Goal: Task Accomplishment & Management: Use online tool/utility

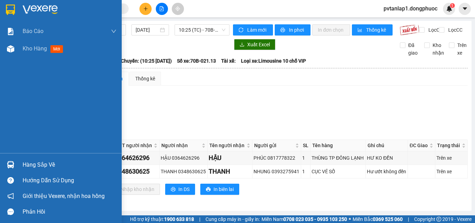
drag, startPoint x: 12, startPoint y: 167, endPoint x: 24, endPoint y: 166, distance: 11.5
click at [12, 166] on img at bounding box center [10, 164] width 7 height 7
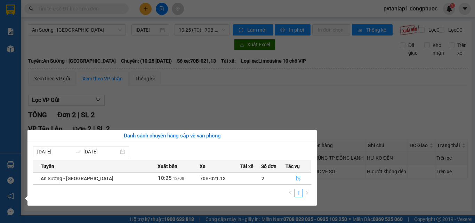
click at [300, 179] on button "button" at bounding box center [298, 178] width 25 height 11
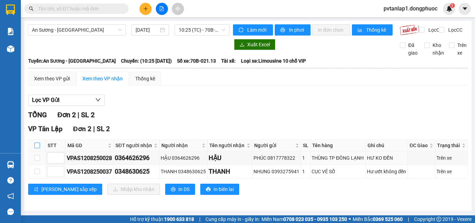
click at [37, 148] on input "checkbox" at bounding box center [37, 146] width 6 height 6
checkbox input "true"
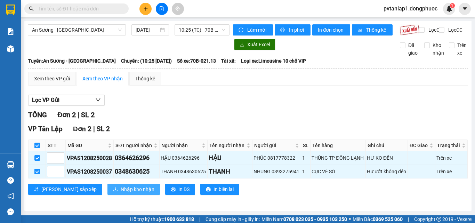
click at [121, 193] on span "Nhập kho nhận" at bounding box center [138, 189] width 34 height 8
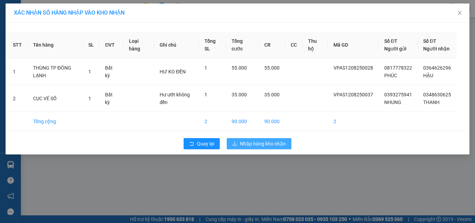
click at [252, 147] on span "Nhập hàng kho nhận" at bounding box center [263, 144] width 46 height 8
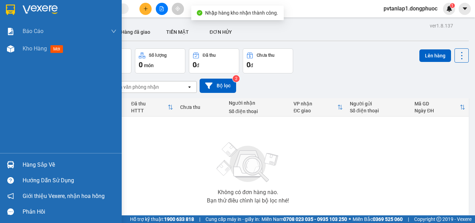
click at [15, 162] on div at bounding box center [11, 165] width 12 height 12
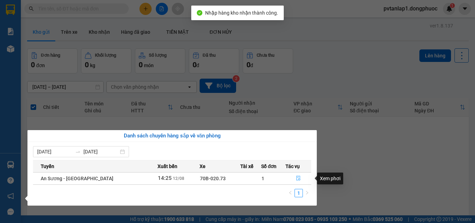
click at [306, 177] on button "button" at bounding box center [298, 178] width 25 height 11
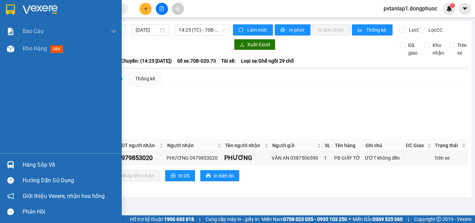
click at [13, 9] on img at bounding box center [10, 10] width 9 height 10
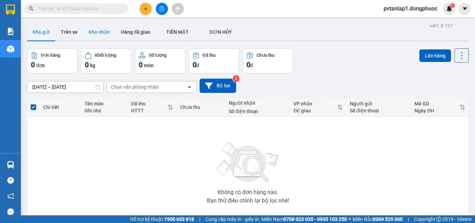
click at [109, 38] on button "Kho nhận" at bounding box center [99, 32] width 32 height 17
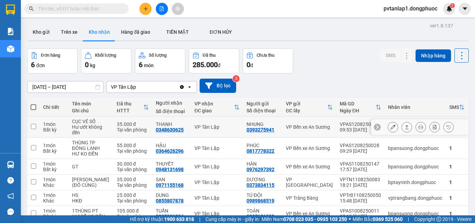
click at [137, 131] on div "Tại văn phòng" at bounding box center [133, 130] width 32 height 6
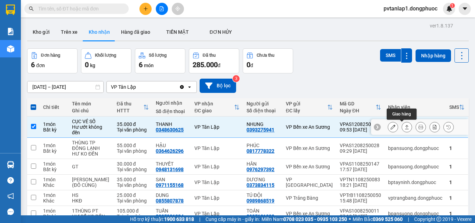
click at [404, 129] on icon at bounding box center [406, 126] width 5 height 5
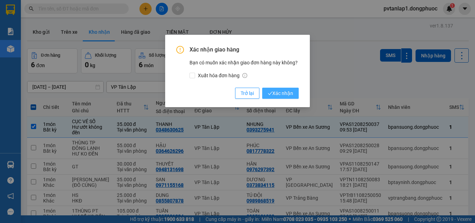
click at [292, 95] on span "Xác nhận" at bounding box center [280, 93] width 25 height 8
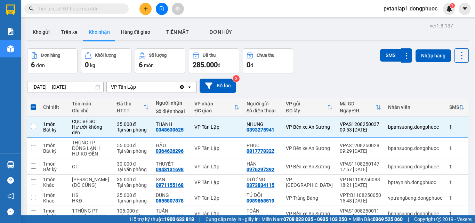
checkbox input "false"
